Goal: Information Seeking & Learning: Find specific fact

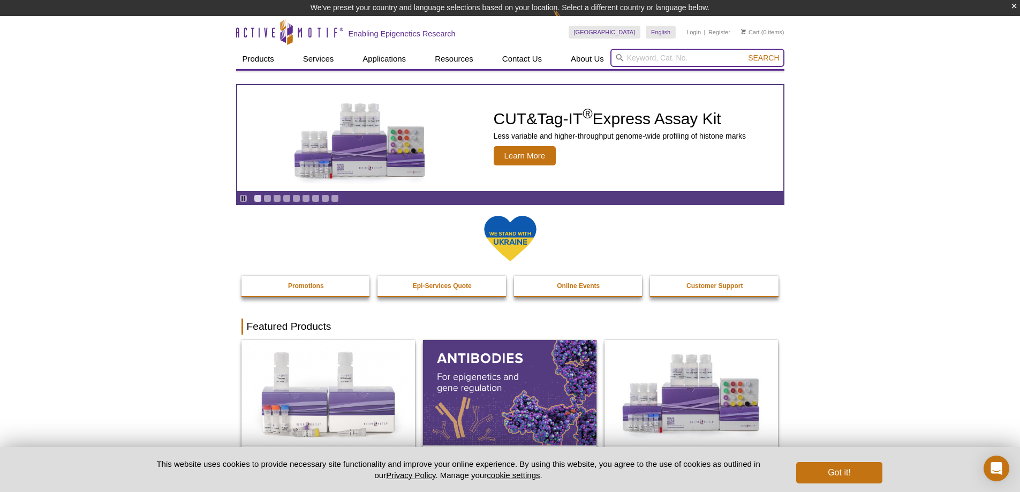
click at [690, 58] on input "search" at bounding box center [697, 58] width 174 height 18
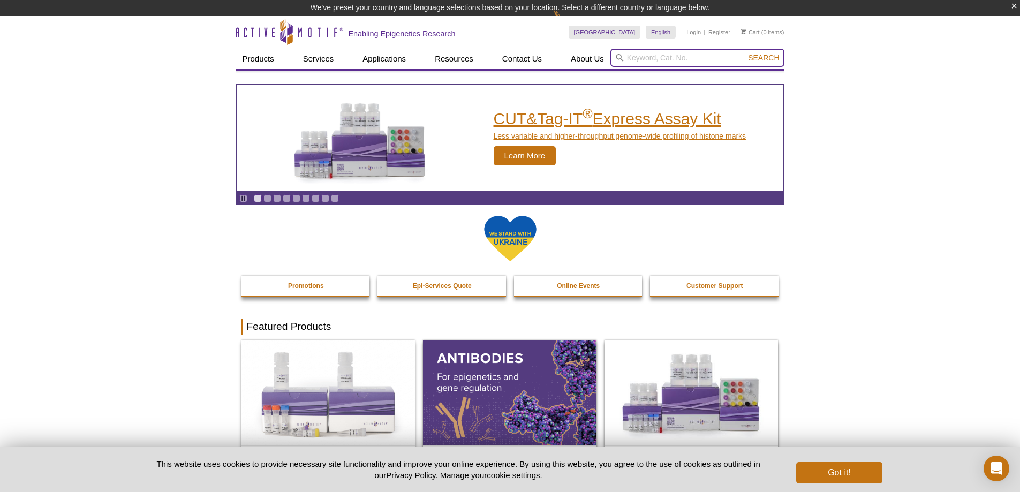
paste input "55025"
type input "55025"
click at [745, 53] on button "Search" at bounding box center [763, 58] width 37 height 10
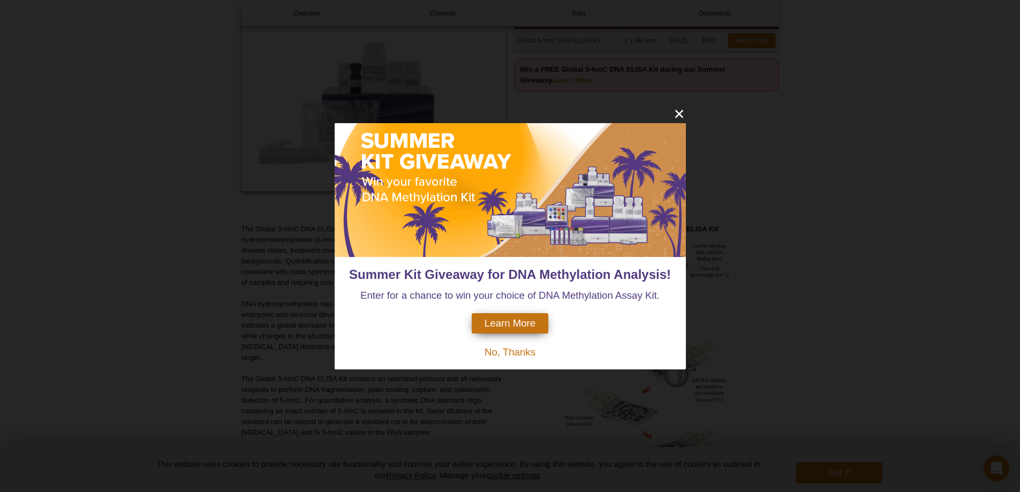
scroll to position [107, 0]
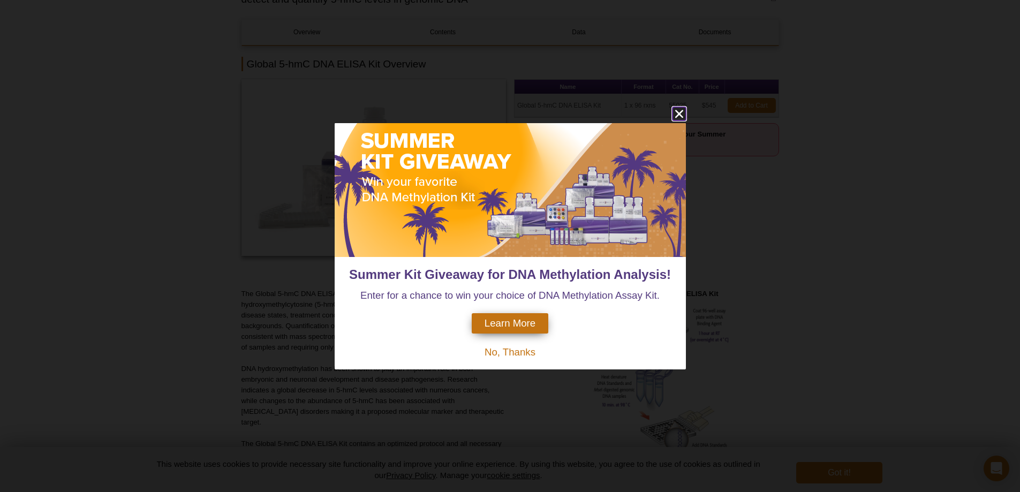
click at [682, 115] on icon "close" at bounding box center [678, 113] width 13 height 13
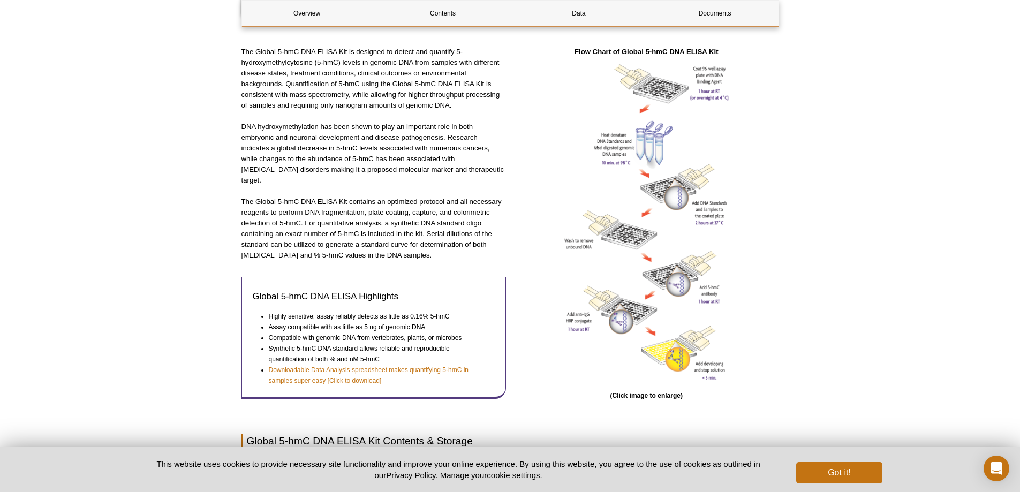
scroll to position [375, 0]
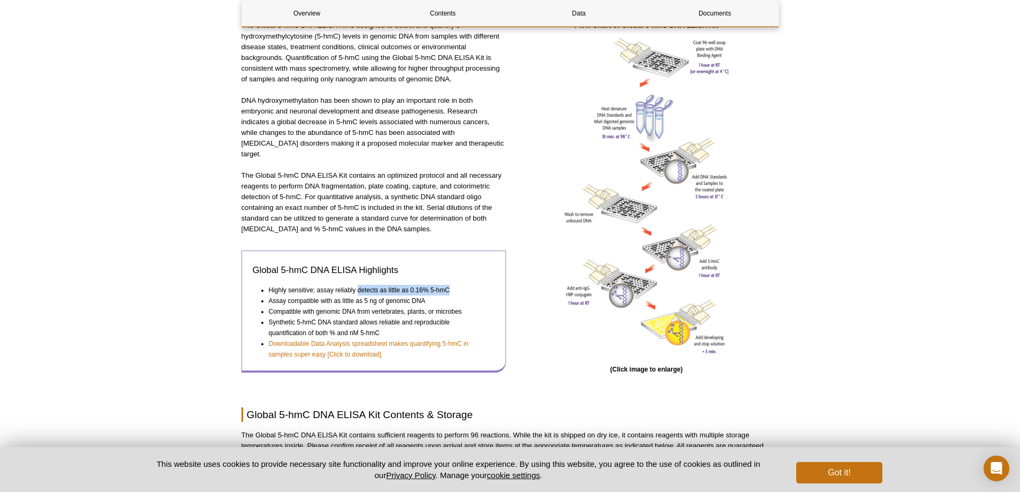
drag, startPoint x: 453, startPoint y: 290, endPoint x: 358, endPoint y: 291, distance: 95.8
click at [358, 291] on li "Highly sensitive; assay reliably detects as little as 0.16% 5-hmC" at bounding box center [377, 290] width 217 height 11
copy li "detects as little as 0.16% 5-hmC"
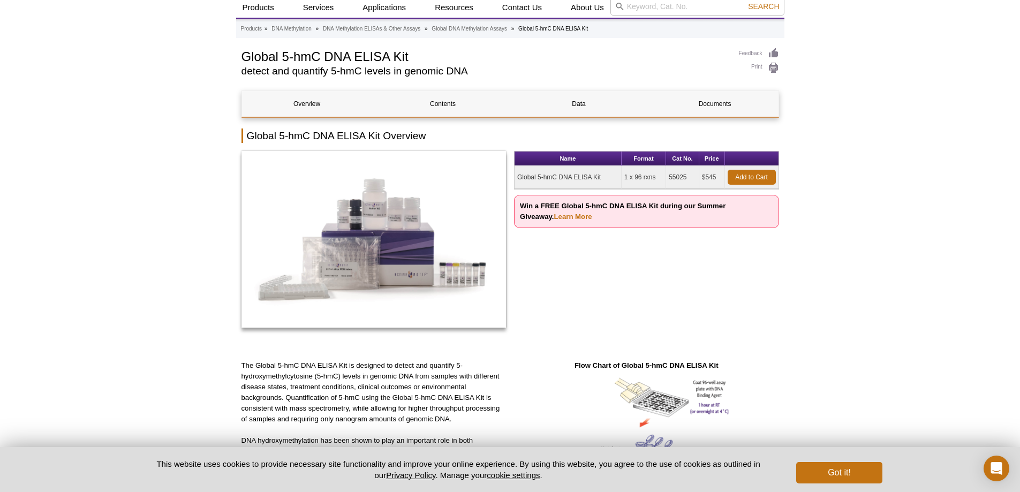
scroll to position [0, 0]
